Goal: Transaction & Acquisition: Book appointment/travel/reservation

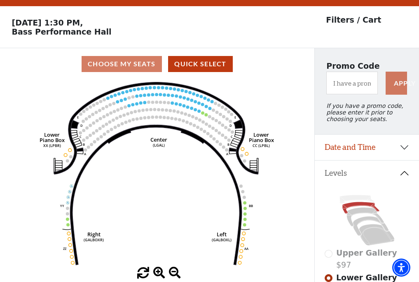
scroll to position [38, 0]
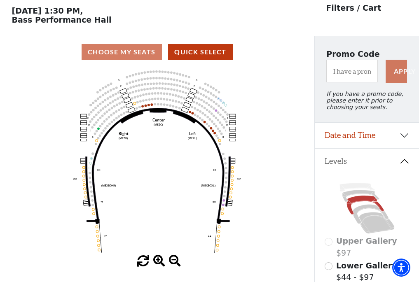
scroll to position [38, 0]
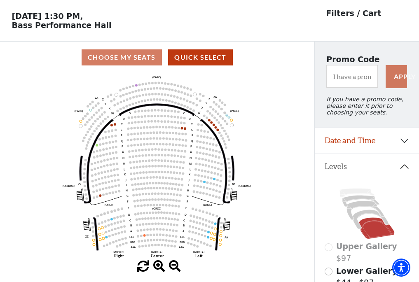
scroll to position [38, 0]
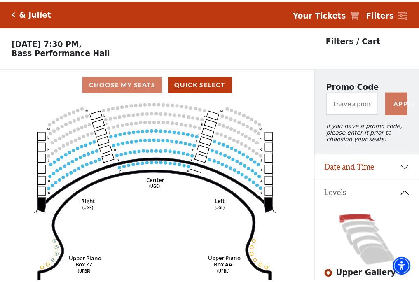
scroll to position [38, 0]
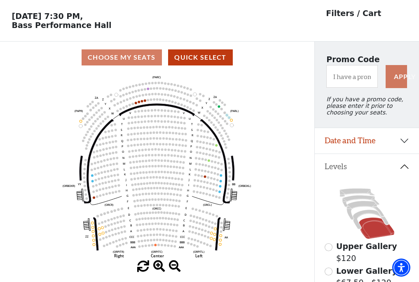
scroll to position [38, 0]
